Goal: Task Accomplishment & Management: Use online tool/utility

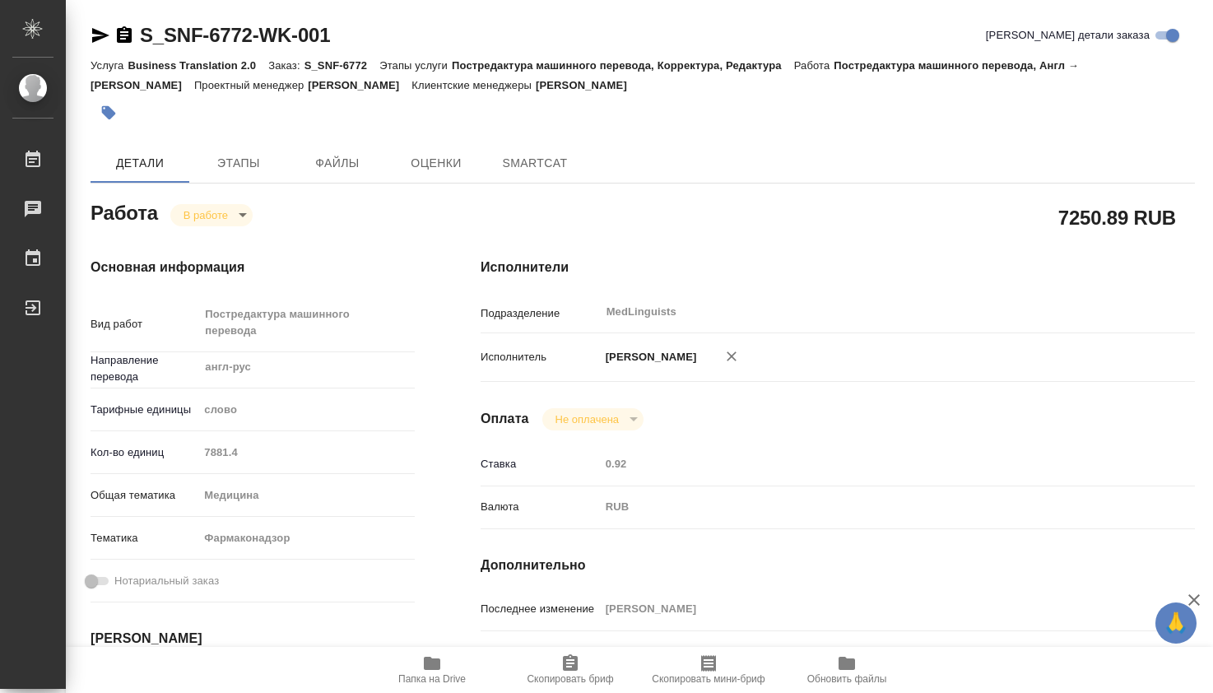
type textarea "x"
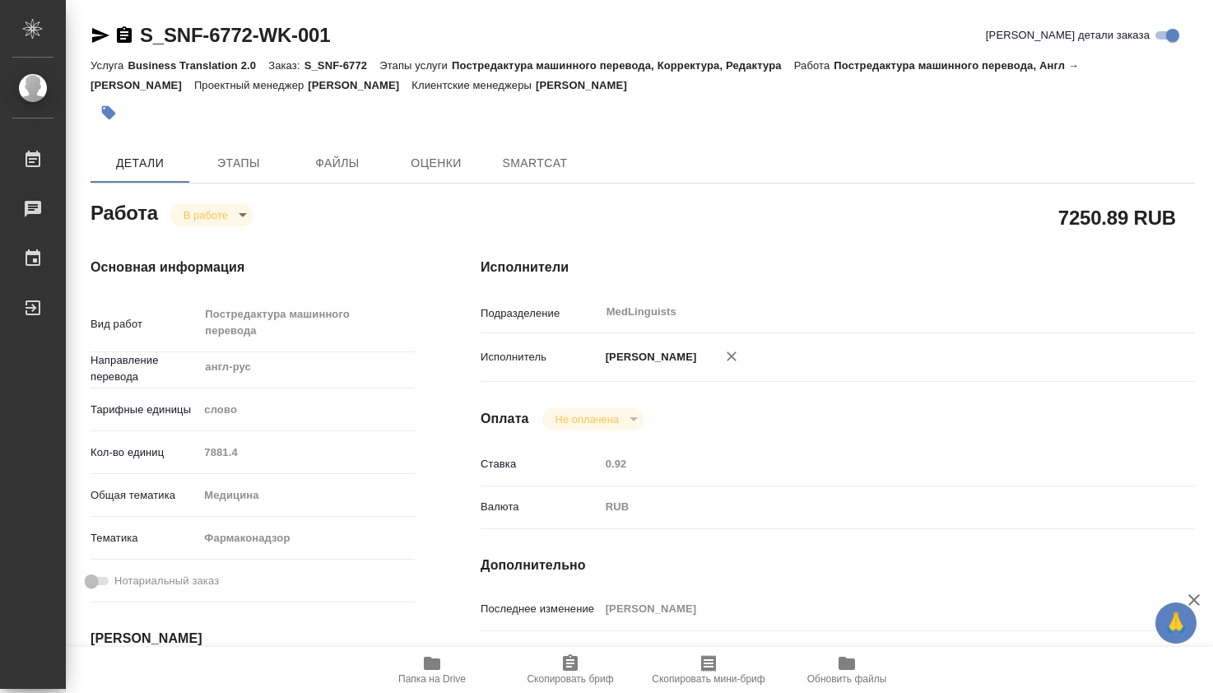
type textarea "x"
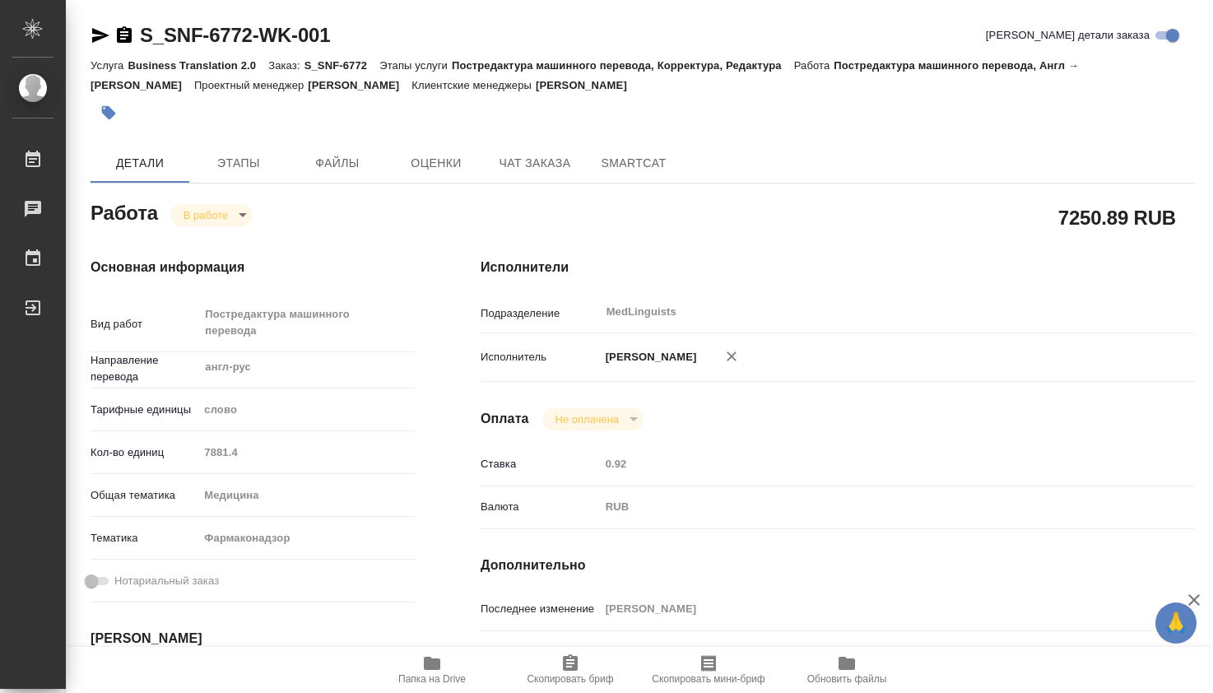
click at [434, 664] on icon "button" at bounding box center [432, 663] width 16 height 13
type textarea "x"
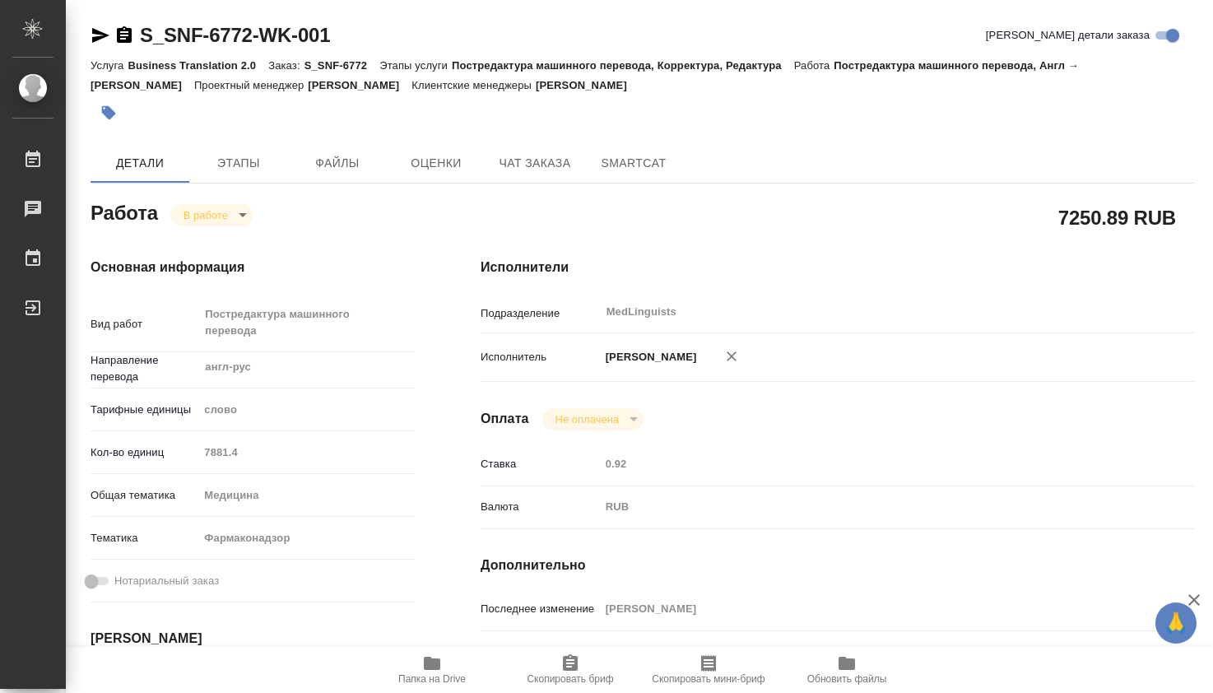
type textarea "x"
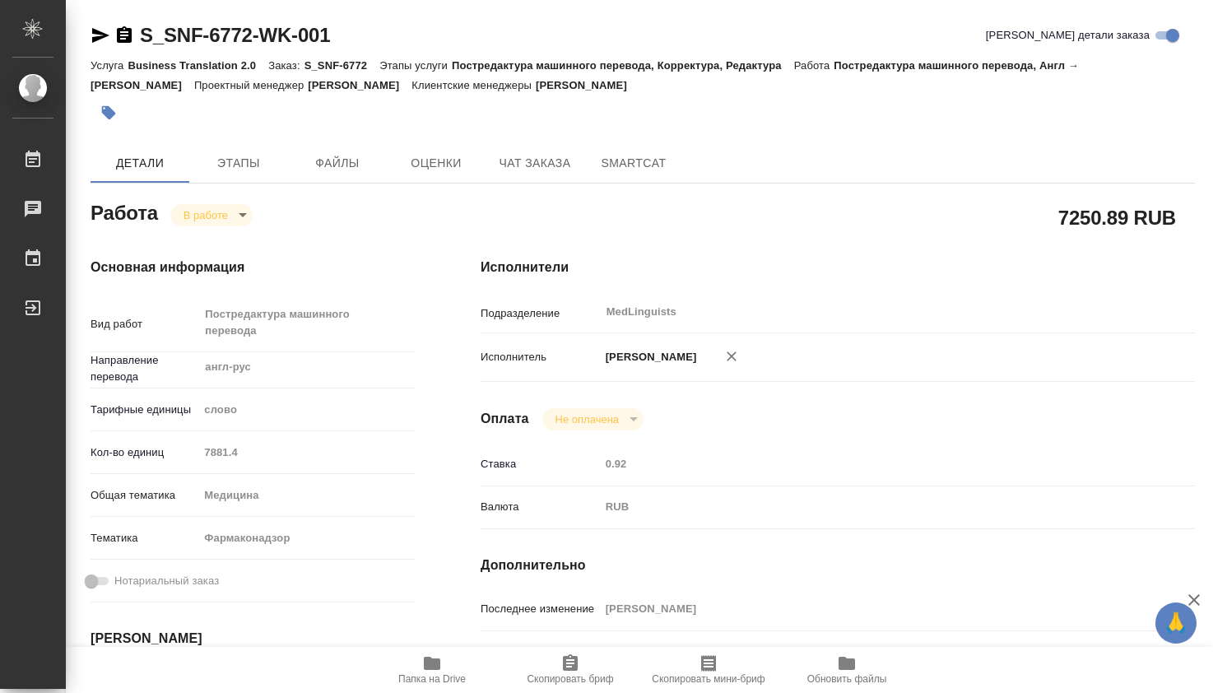
type textarea "x"
click at [245, 216] on body "🙏 .cls-1 fill:#fff; AWATERA Dmitrieva Olga Работы 0 Чаты График Выйти S_SNF-677…" at bounding box center [606, 346] width 1213 height 693
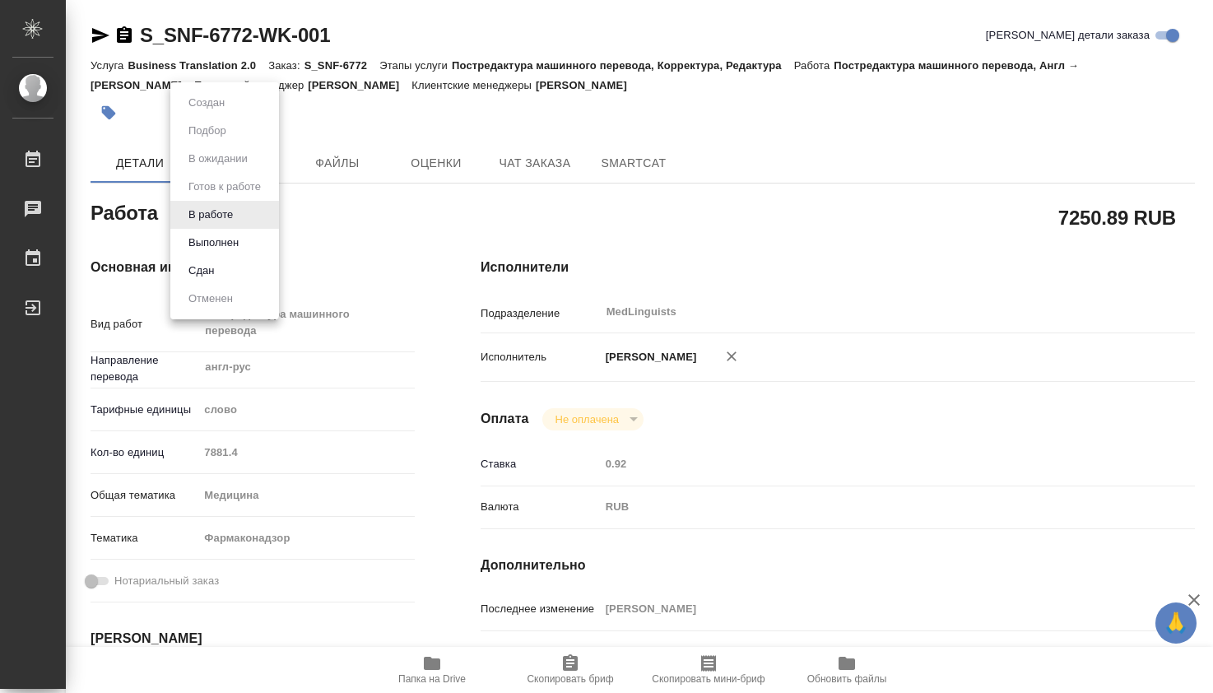
click at [249, 243] on li "Выполнен" at bounding box center [224, 243] width 109 height 28
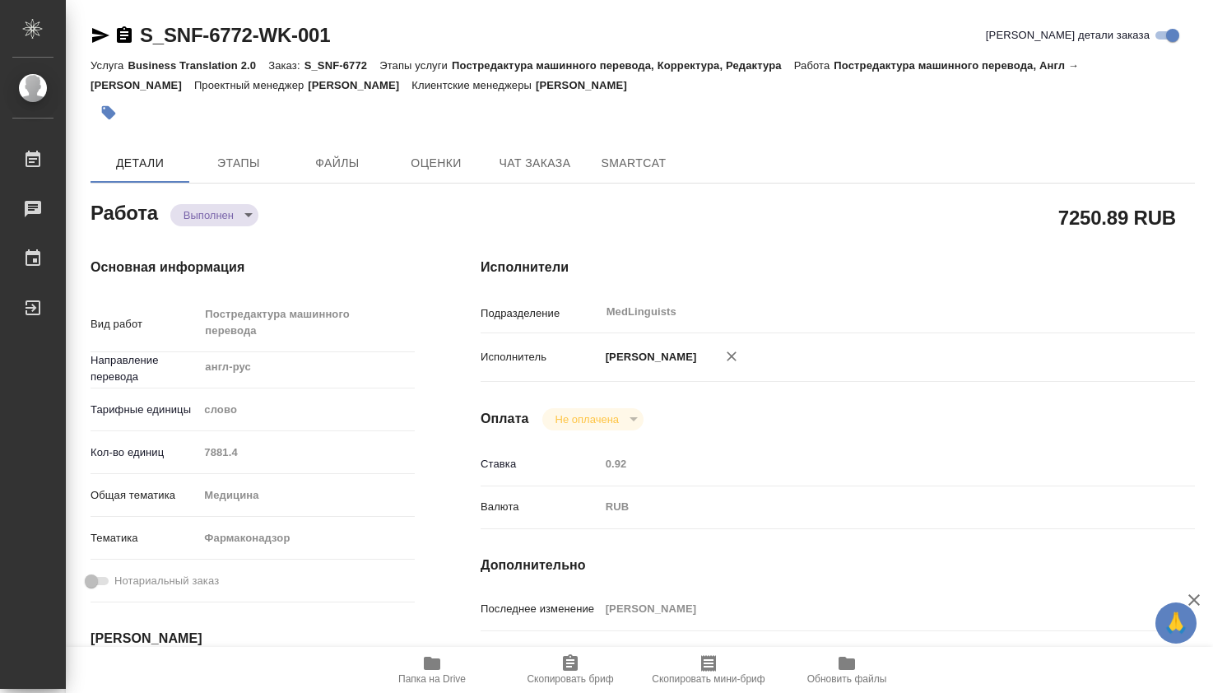
type textarea "x"
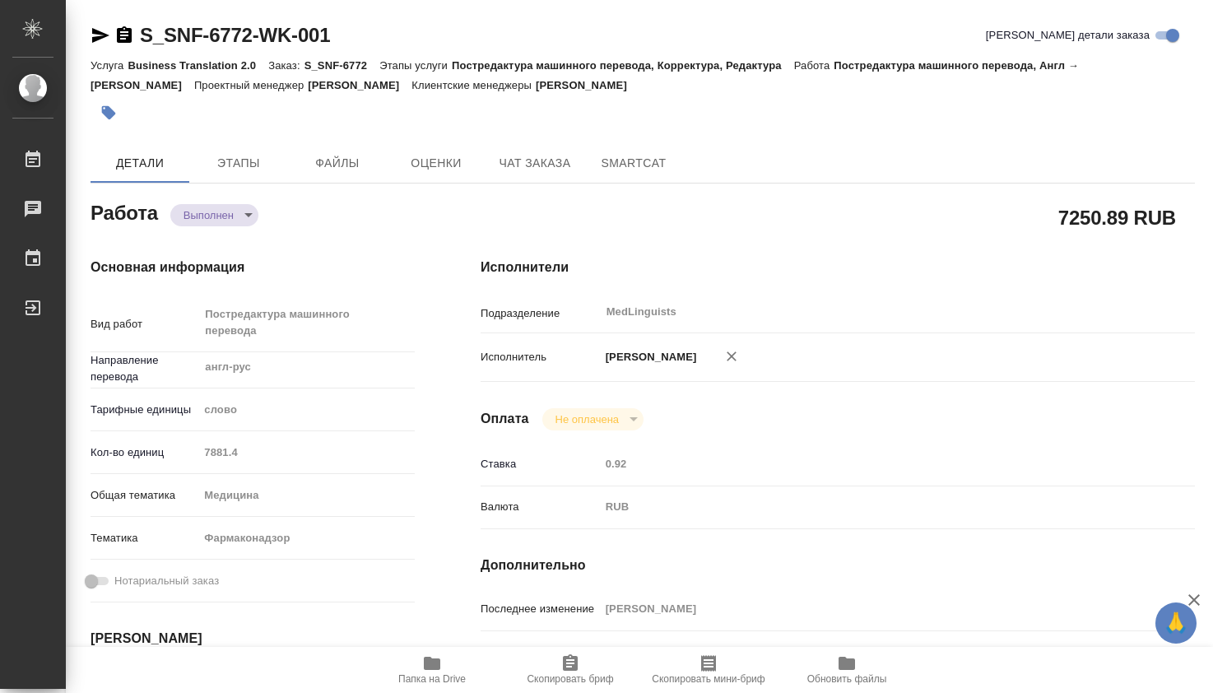
type textarea "x"
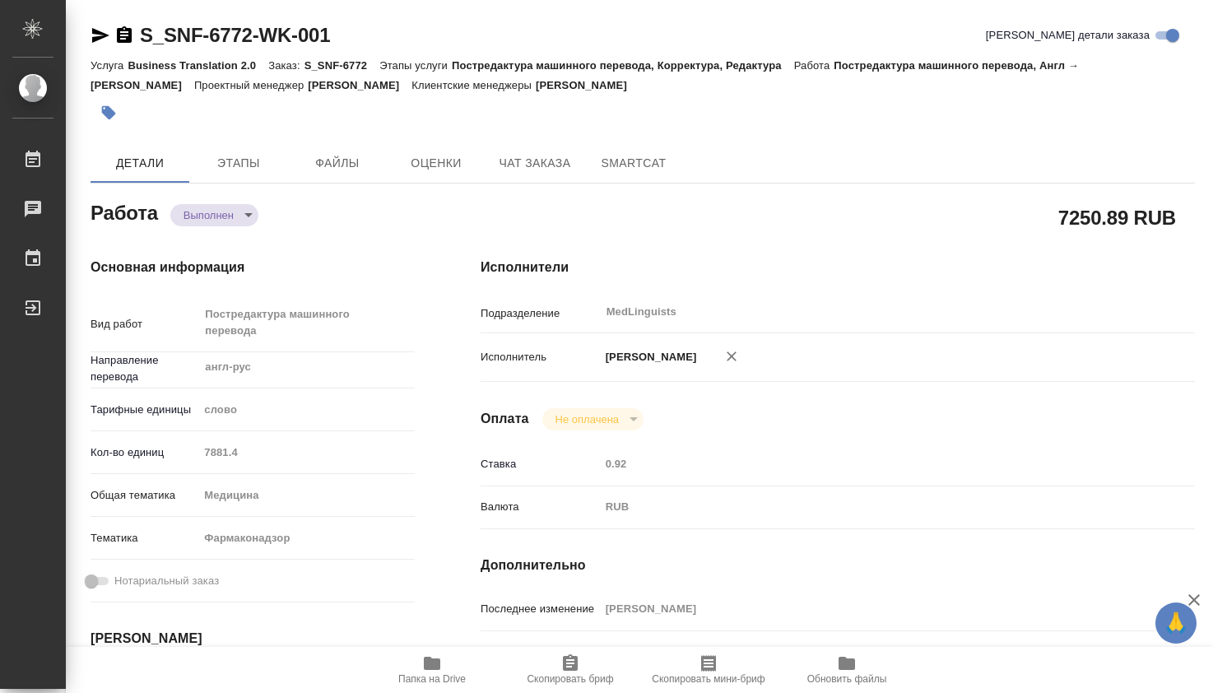
type textarea "x"
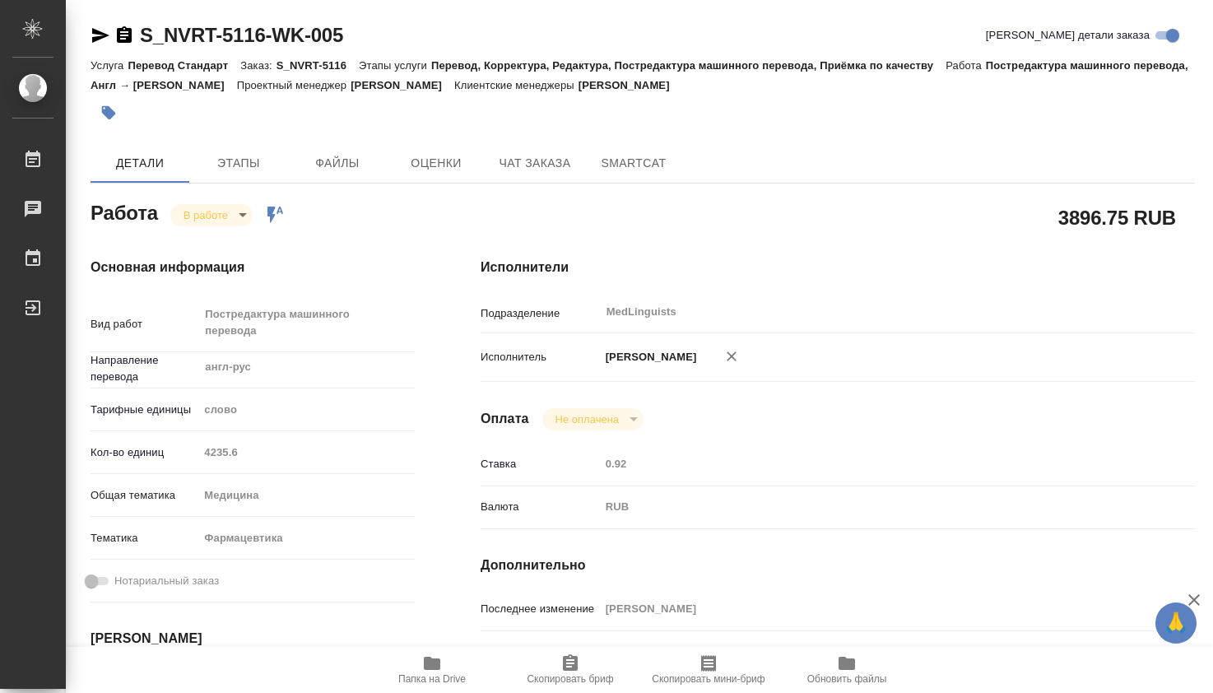
type textarea "x"
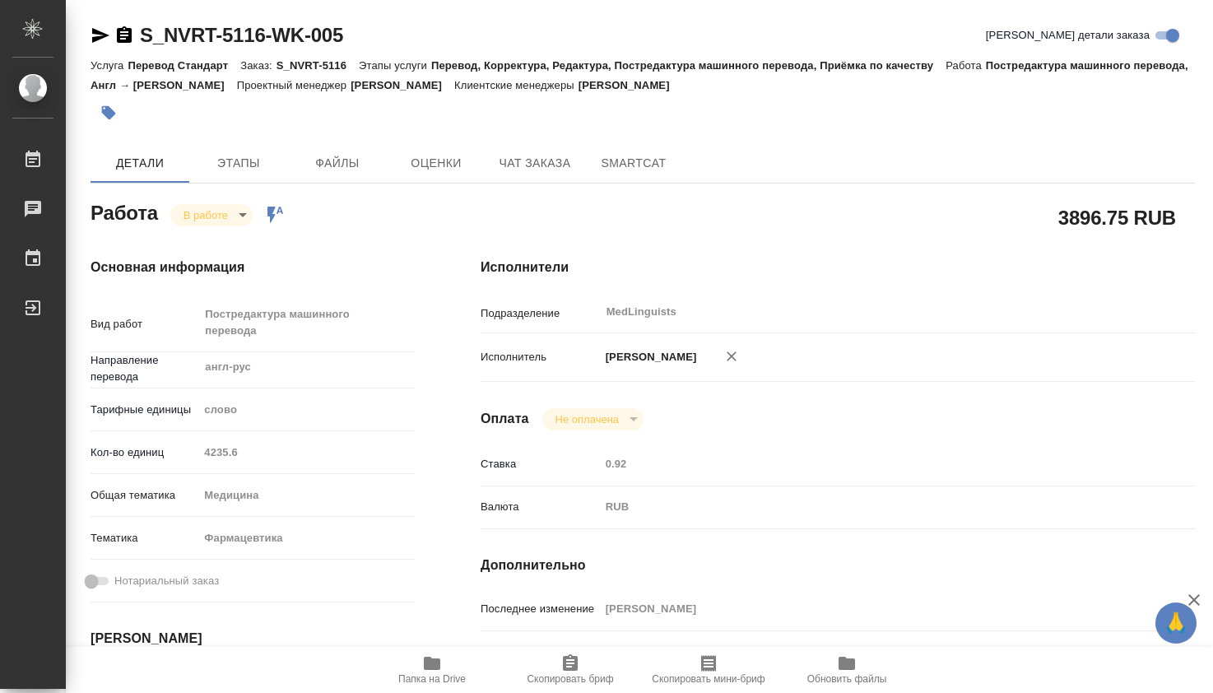
type textarea "x"
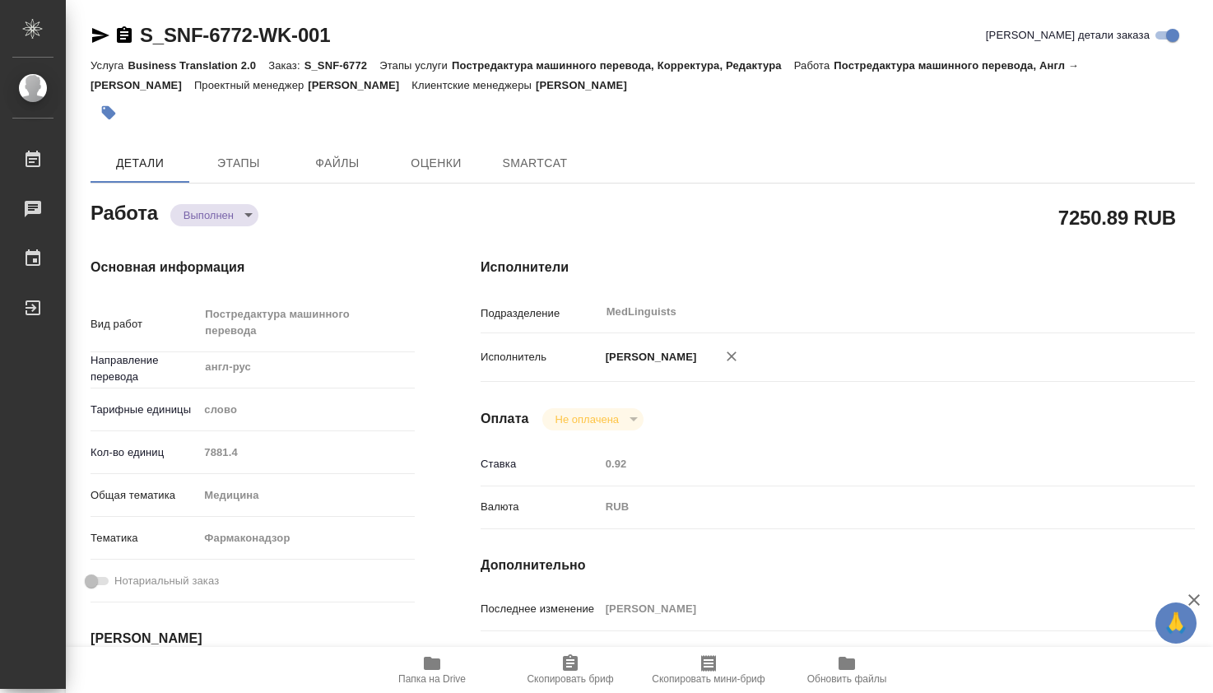
type textarea "x"
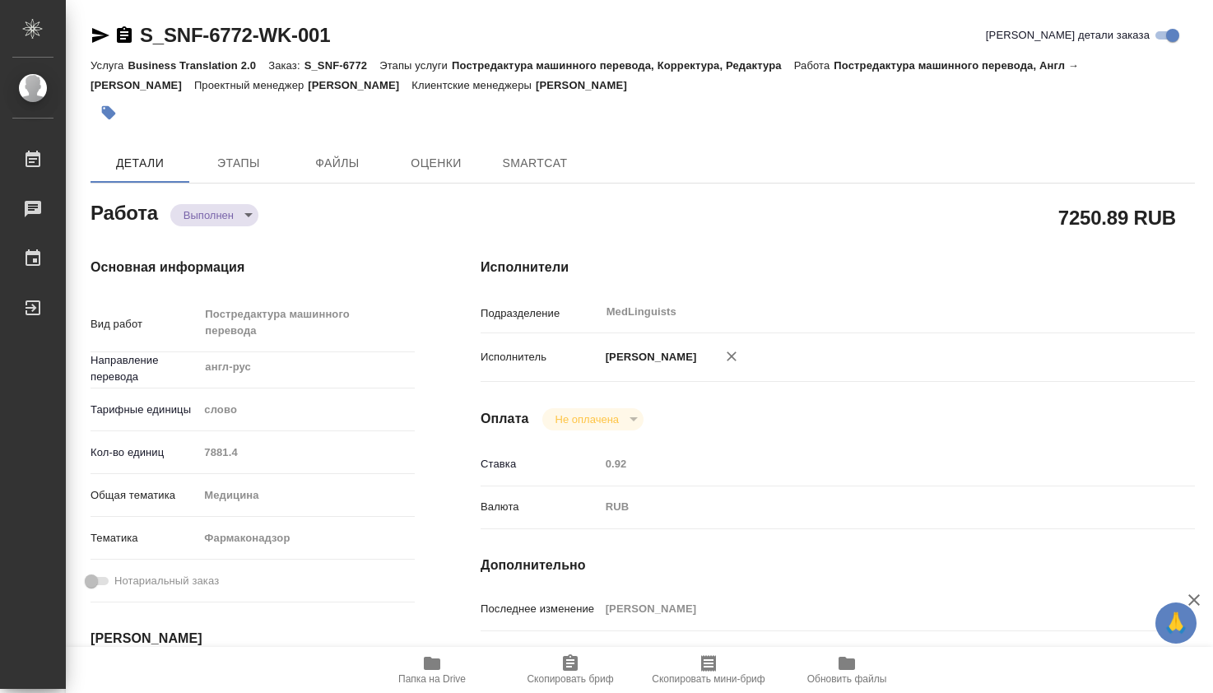
type textarea "x"
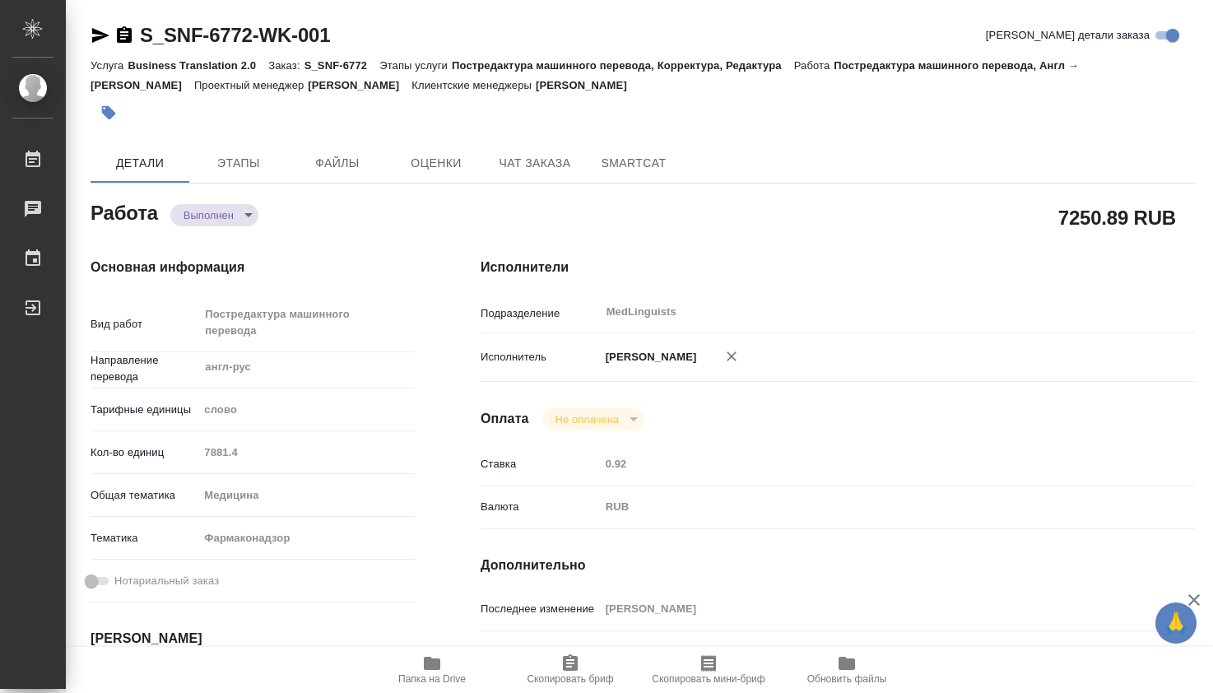
type textarea "x"
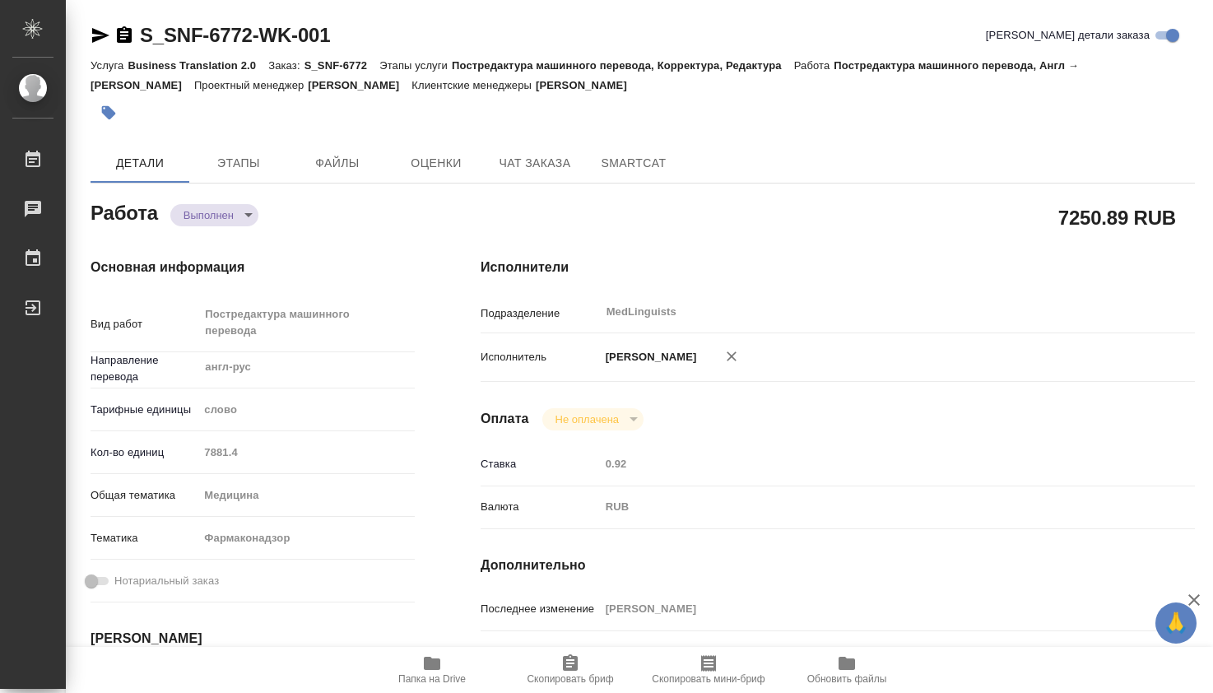
type textarea "x"
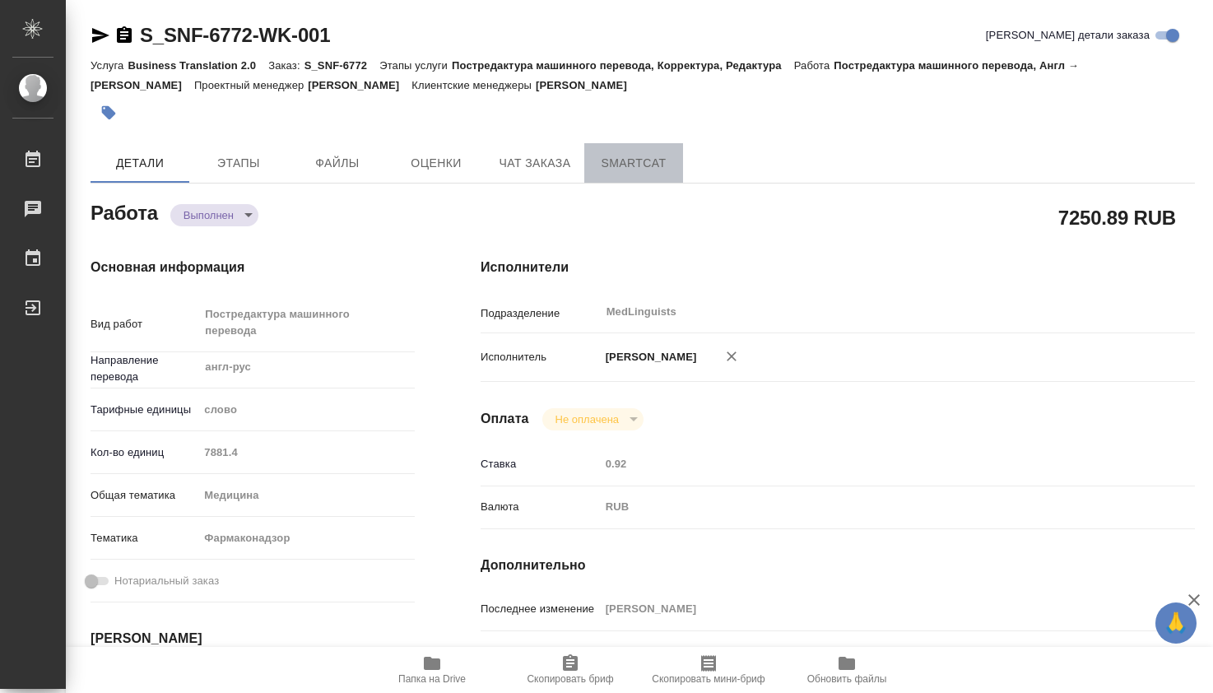
click at [645, 161] on span "SmartCat" at bounding box center [633, 163] width 79 height 21
type textarea "x"
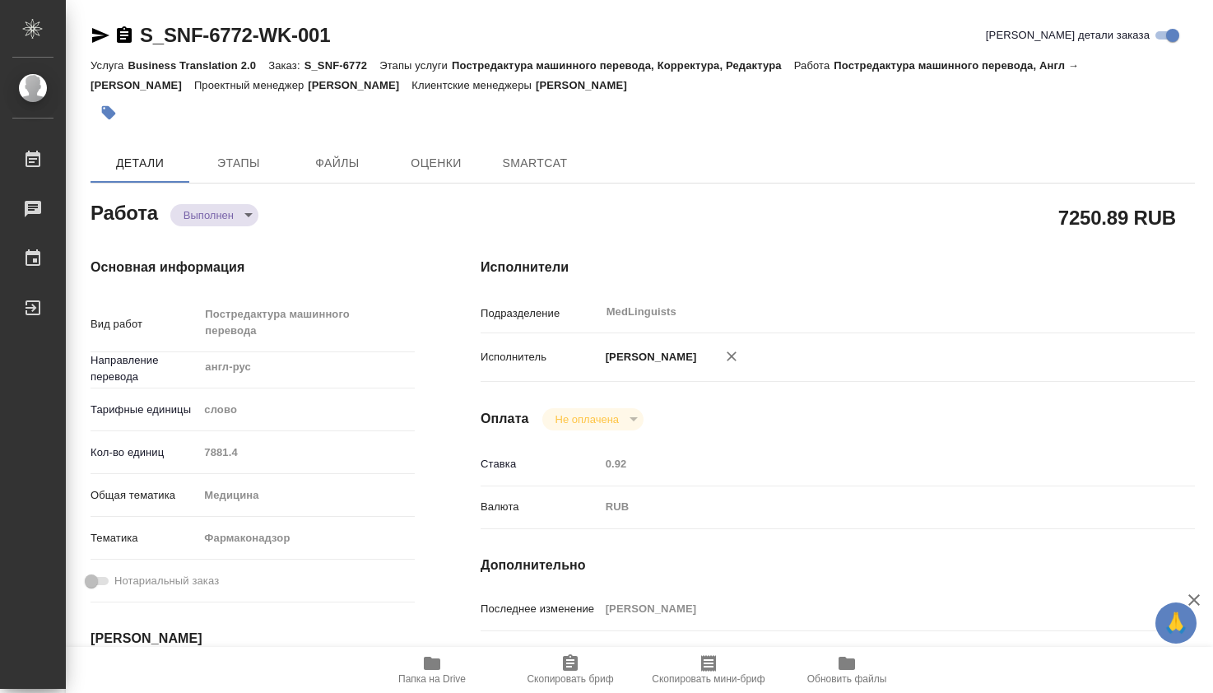
type textarea "x"
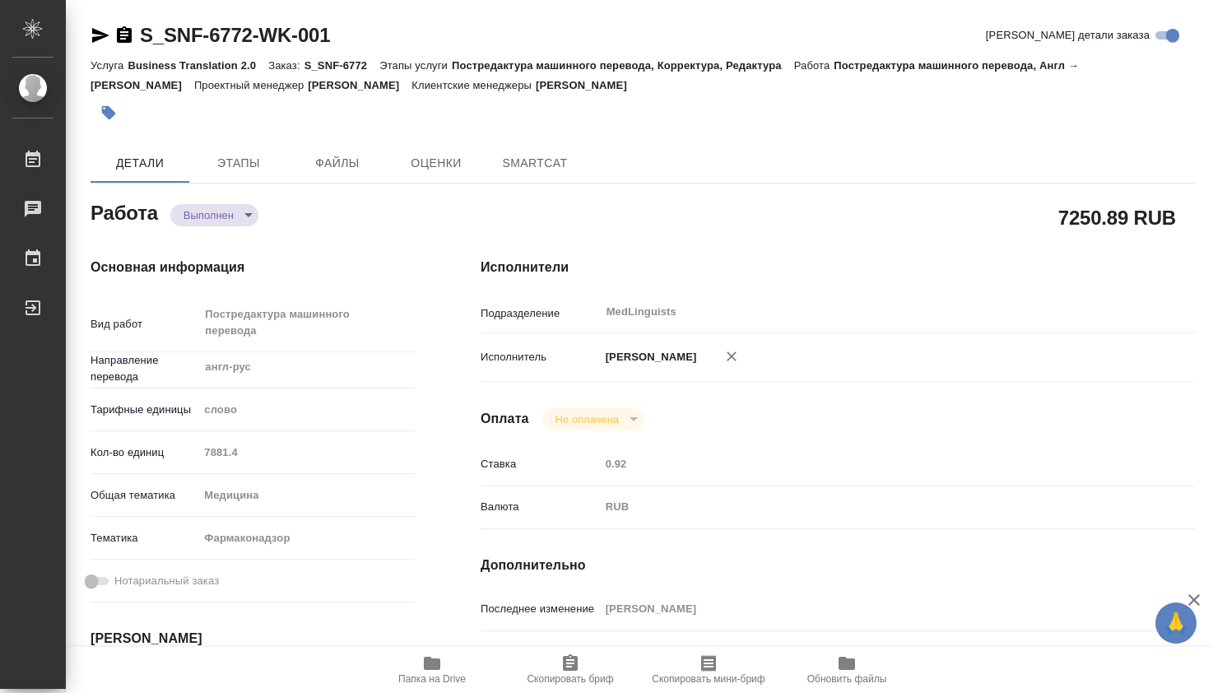
type textarea "x"
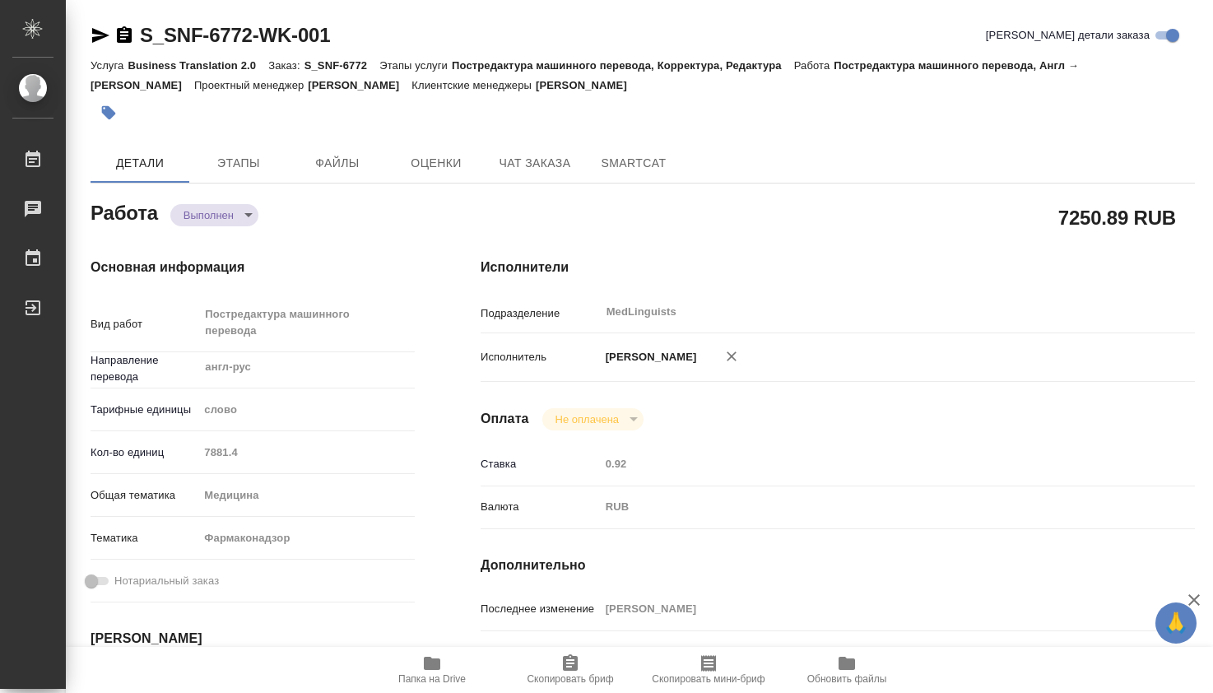
type textarea "x"
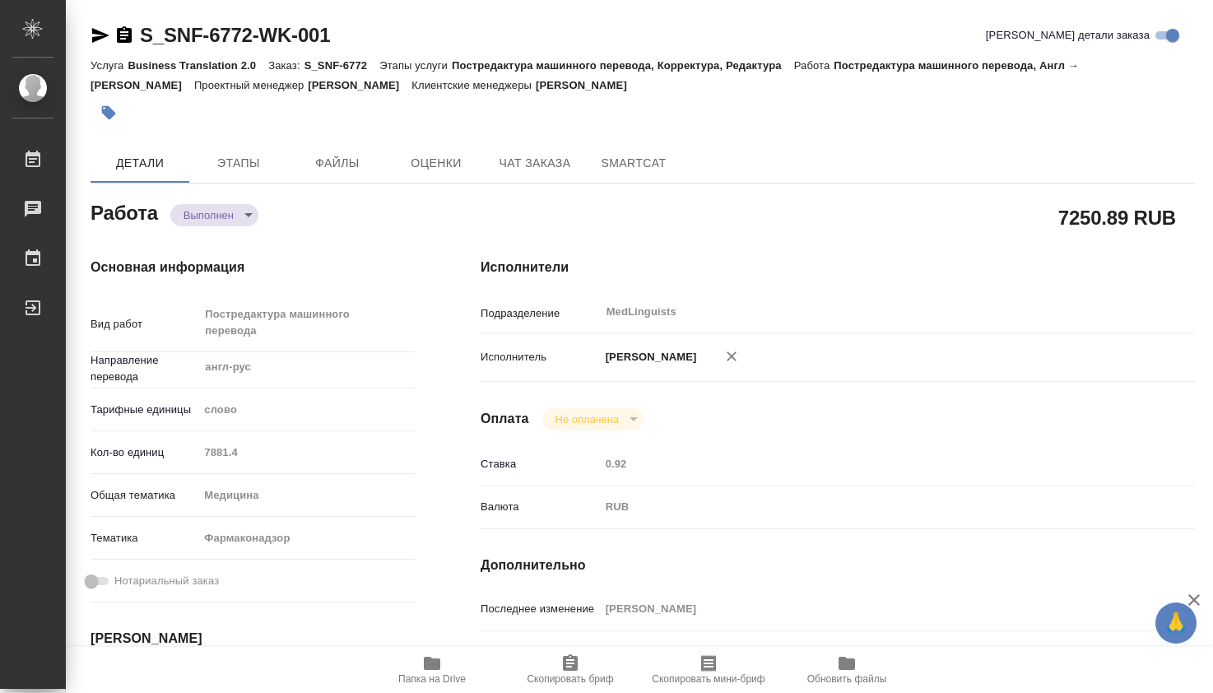
type textarea "x"
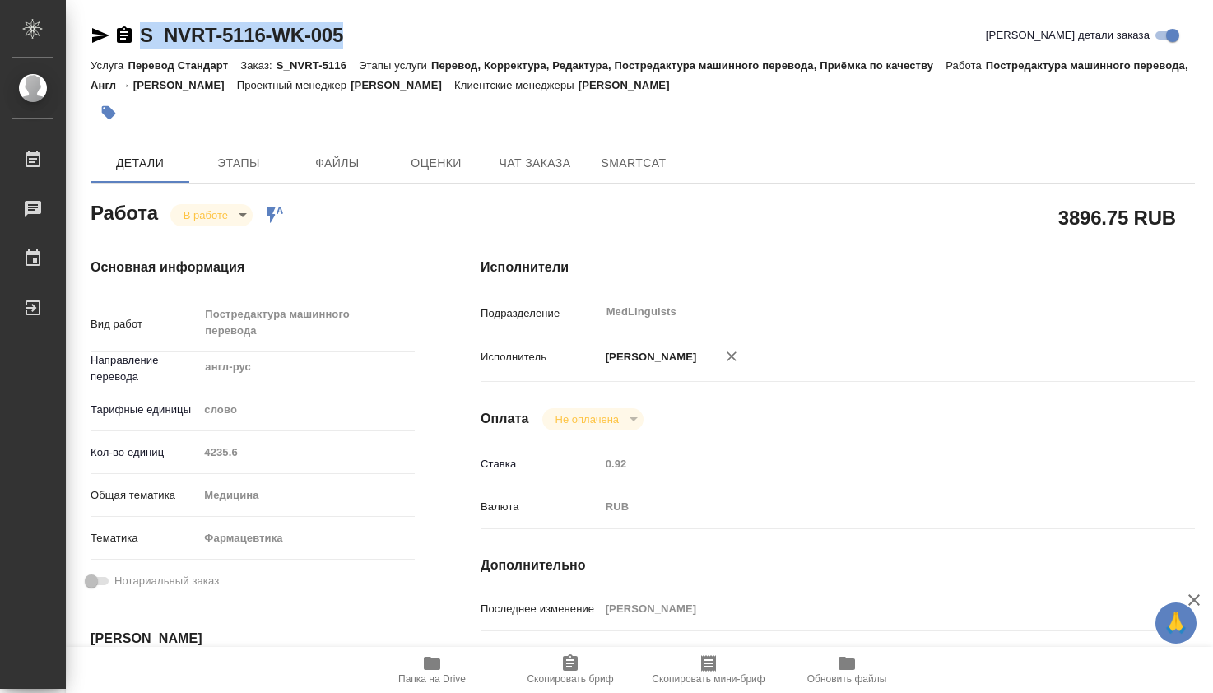
drag, startPoint x: 368, startPoint y: 32, endPoint x: 150, endPoint y: 48, distance: 218.7
click at [141, 29] on div "S_NVRT-5116-WK-005 Кратко детали заказа" at bounding box center [643, 35] width 1105 height 26
copy link "S_NVRT-5116-WK-005"
click at [435, 672] on icon "button" at bounding box center [432, 664] width 20 height 20
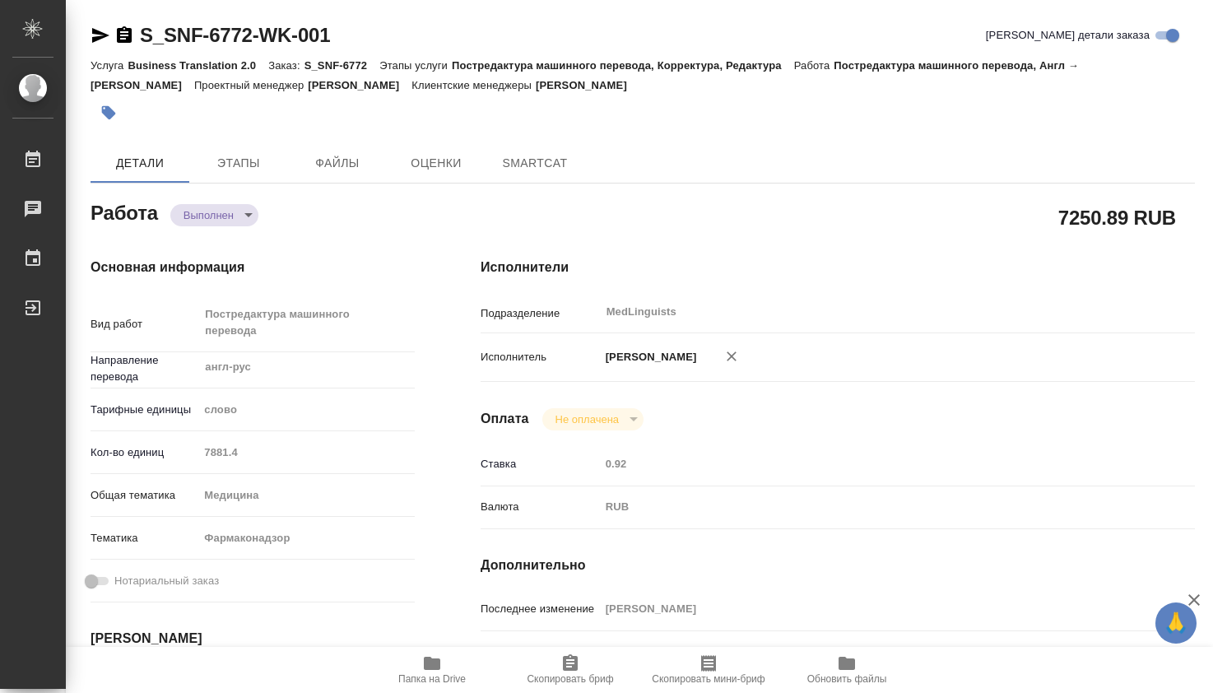
type textarea "x"
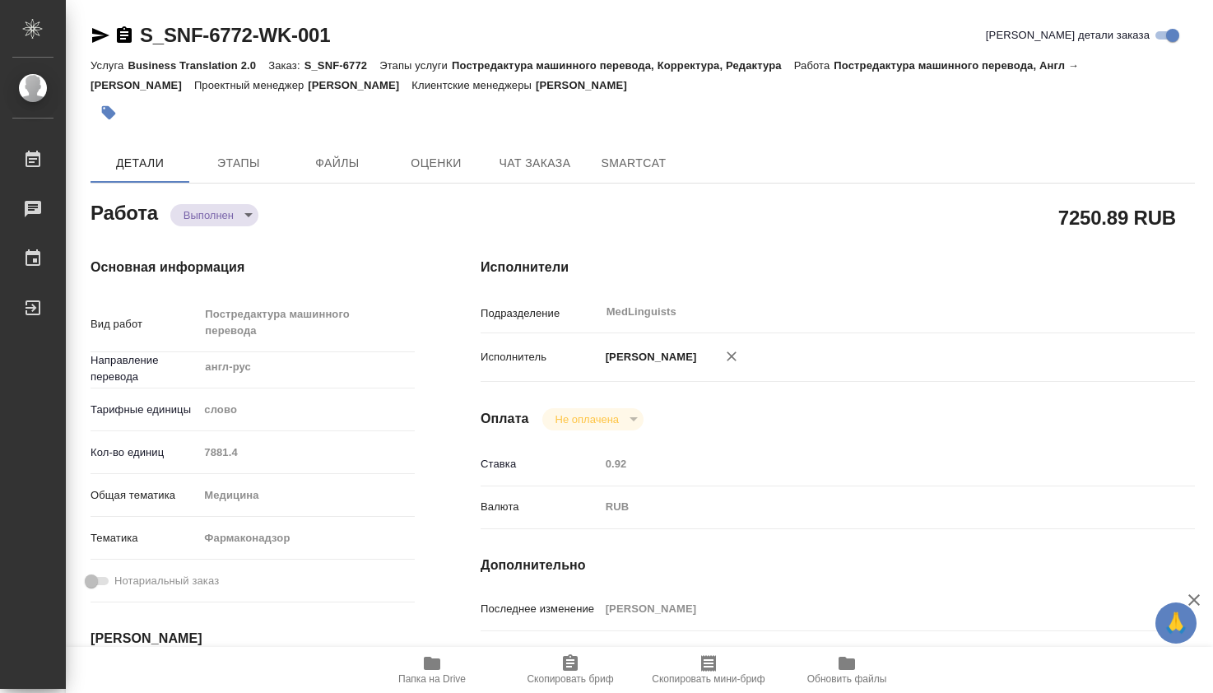
type textarea "x"
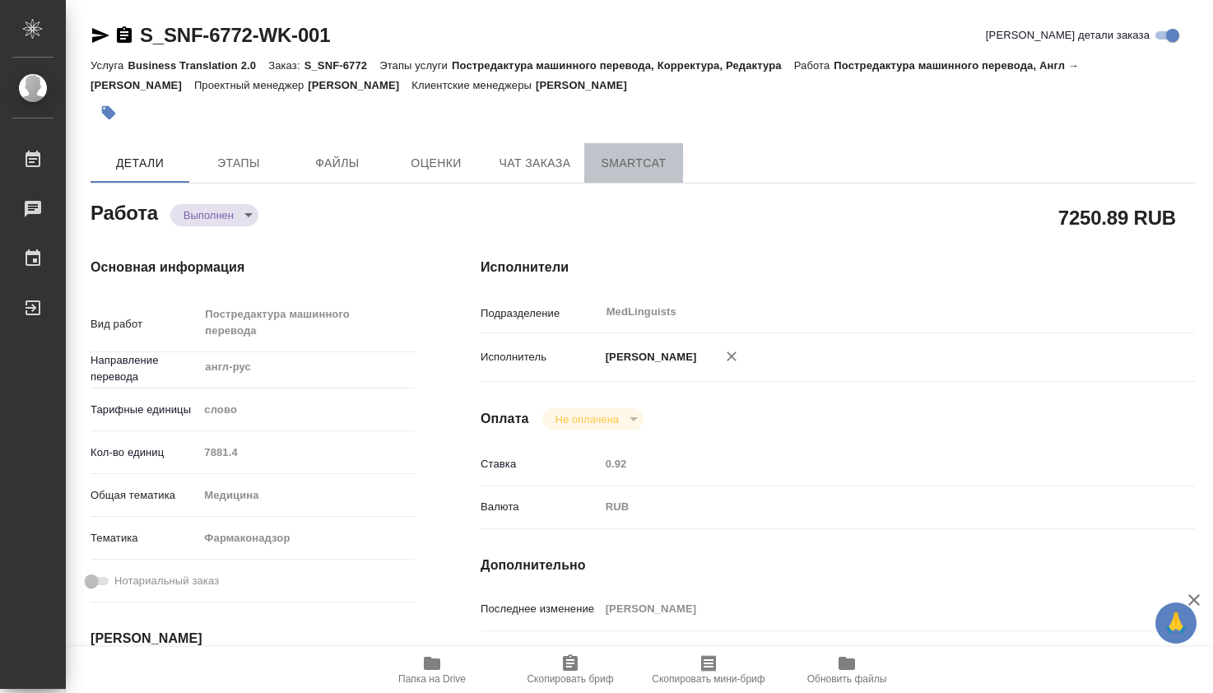
click at [621, 156] on span "SmartCat" at bounding box center [633, 163] width 79 height 21
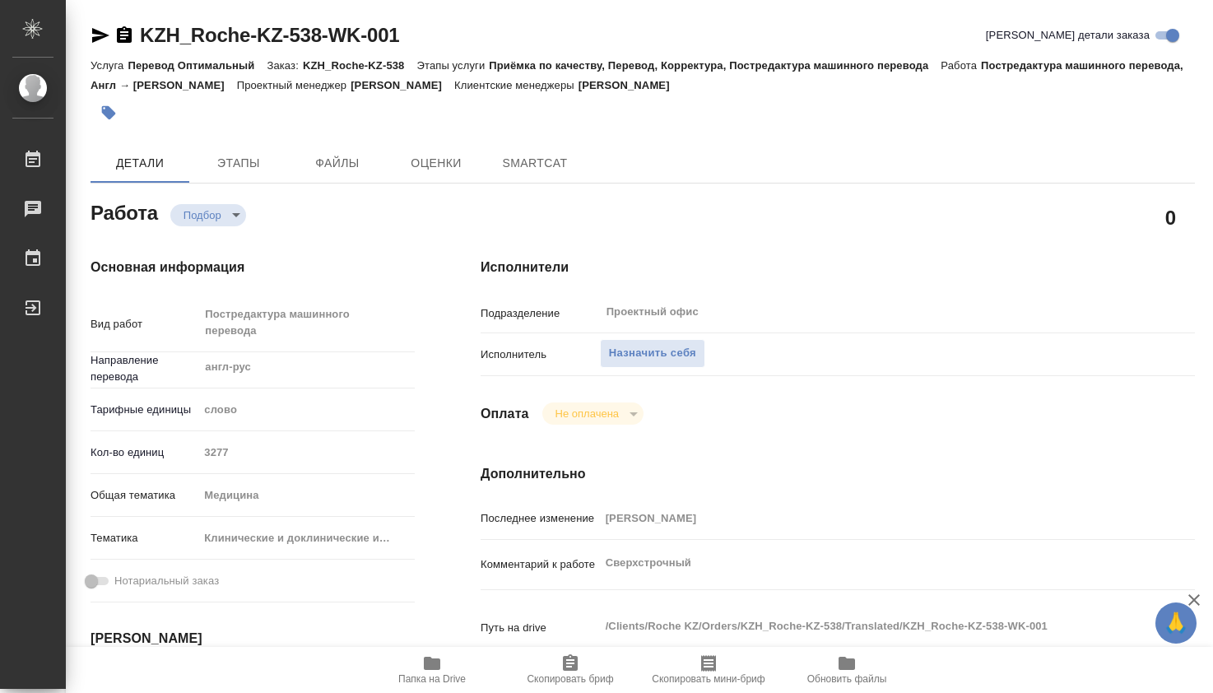
type textarea "x"
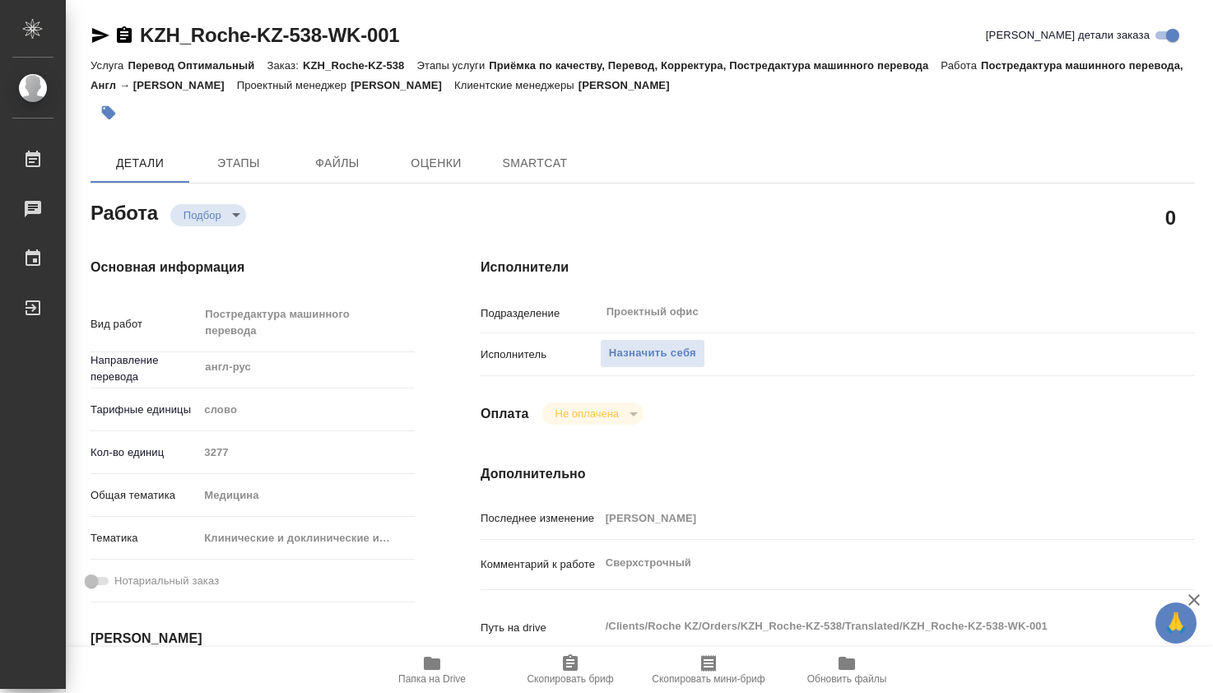
type textarea "x"
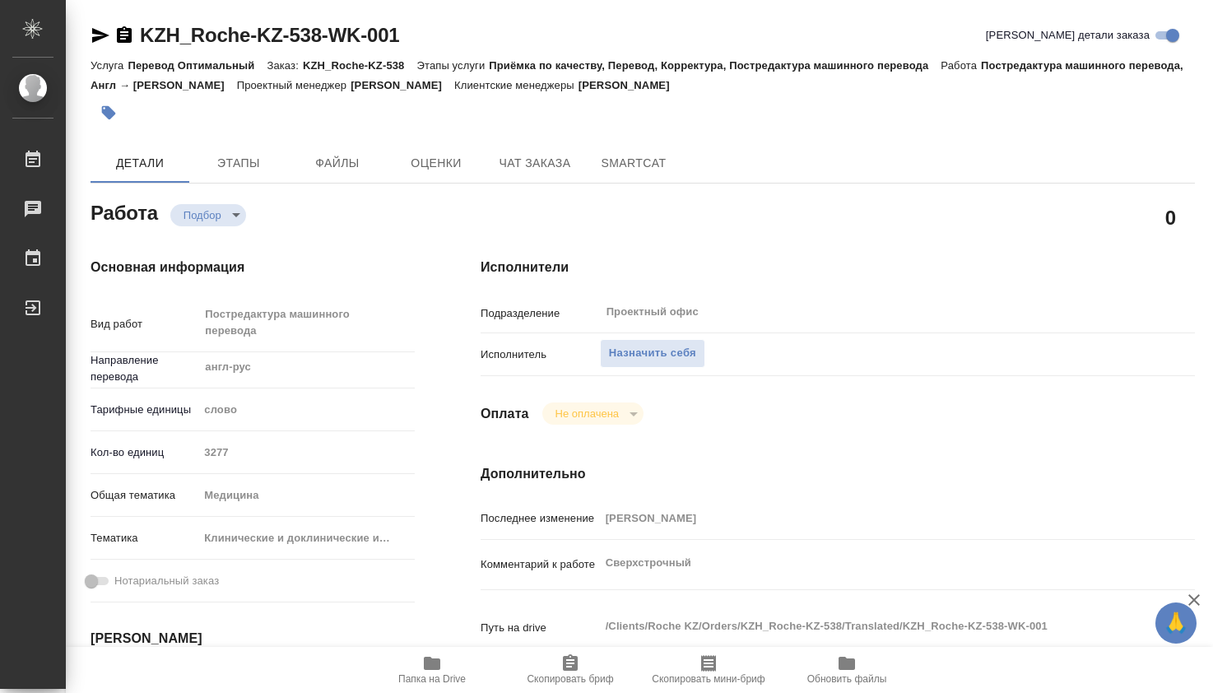
type textarea "x"
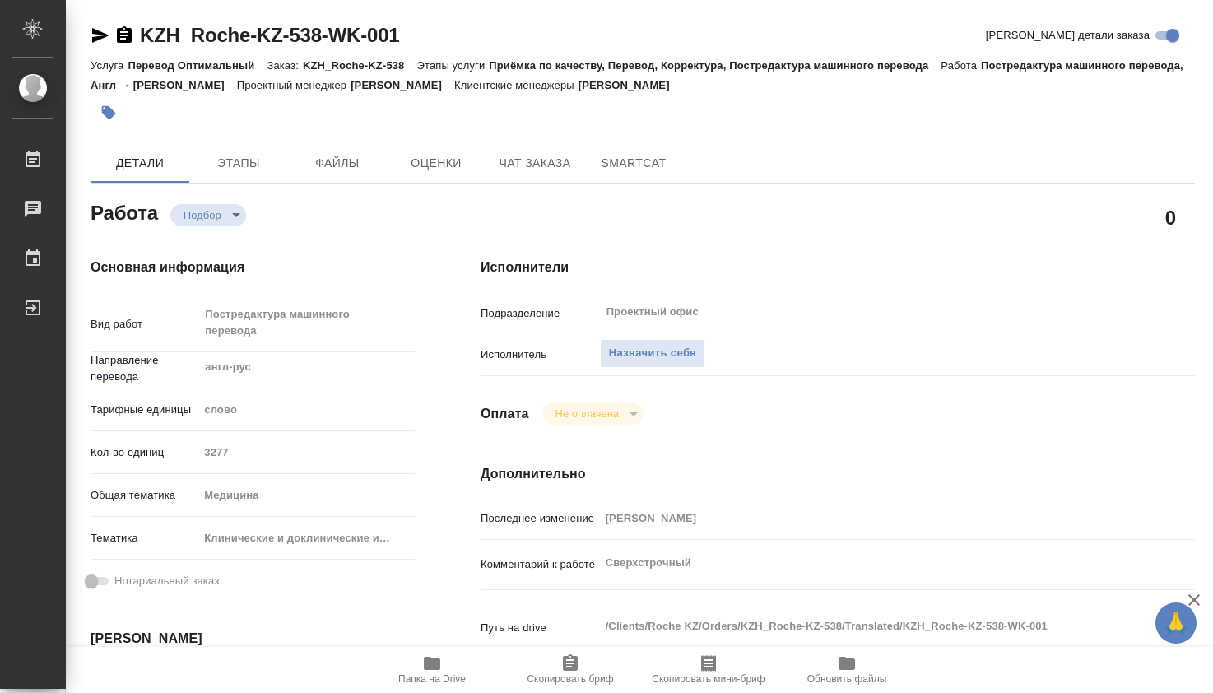
type textarea "x"
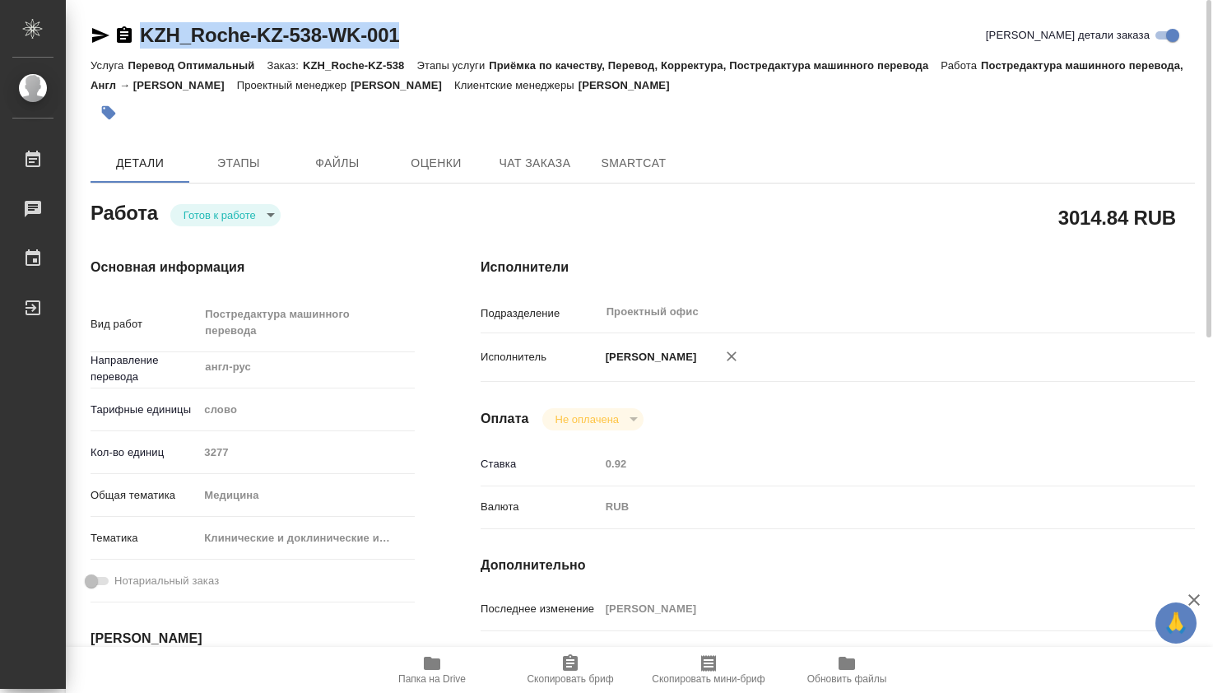
drag, startPoint x: 422, startPoint y: 35, endPoint x: 111, endPoint y: 35, distance: 311.2
click at [111, 35] on div "KZH_Roche-KZ-538-WK-001 Кратко детали заказа" at bounding box center [643, 35] width 1105 height 26
copy link "KZH_Roche-KZ-538-WK-001"
